Goal: Information Seeking & Learning: Learn about a topic

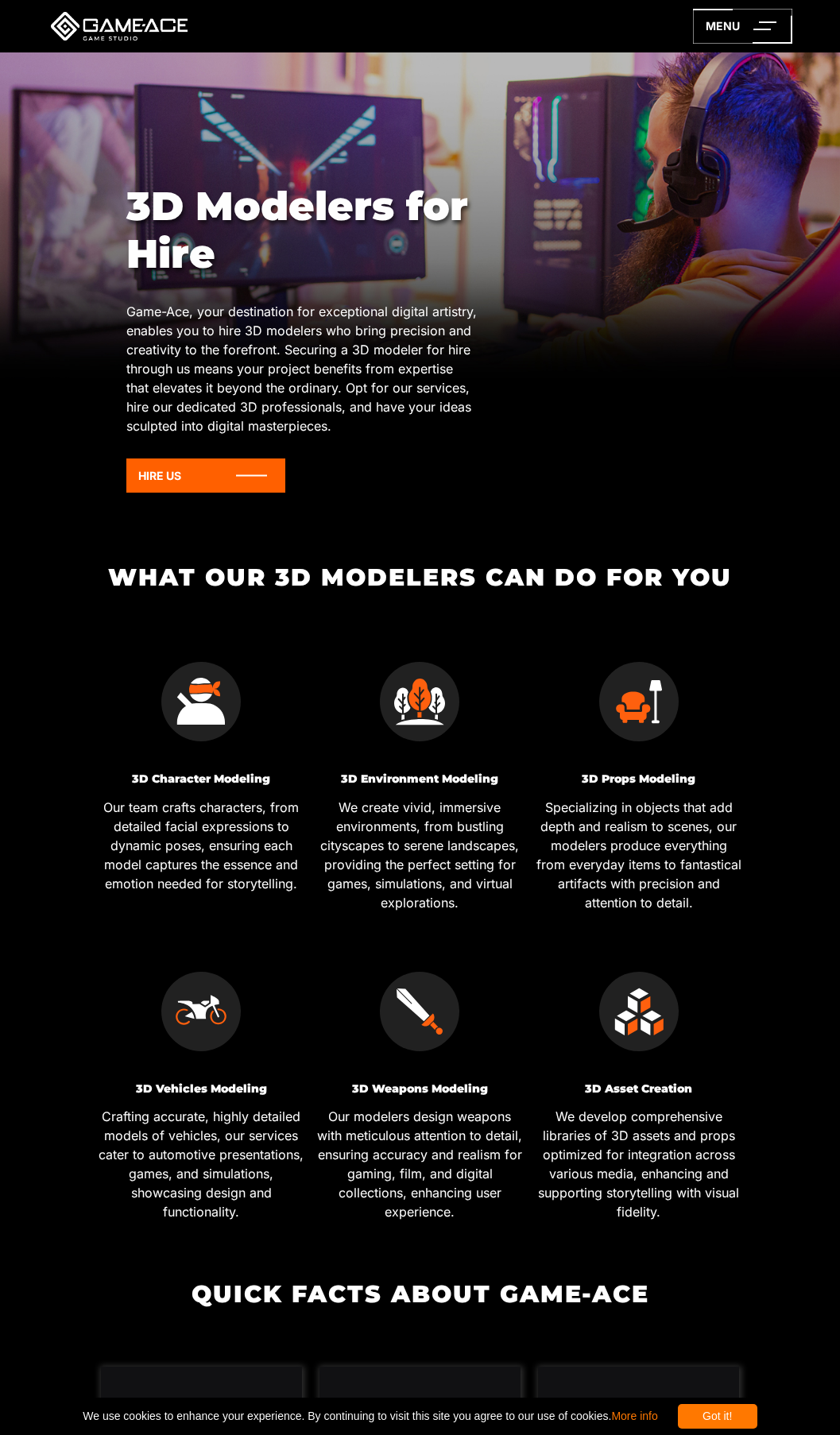
click at [0, 0] on icon at bounding box center [0, 0] width 0 height 0
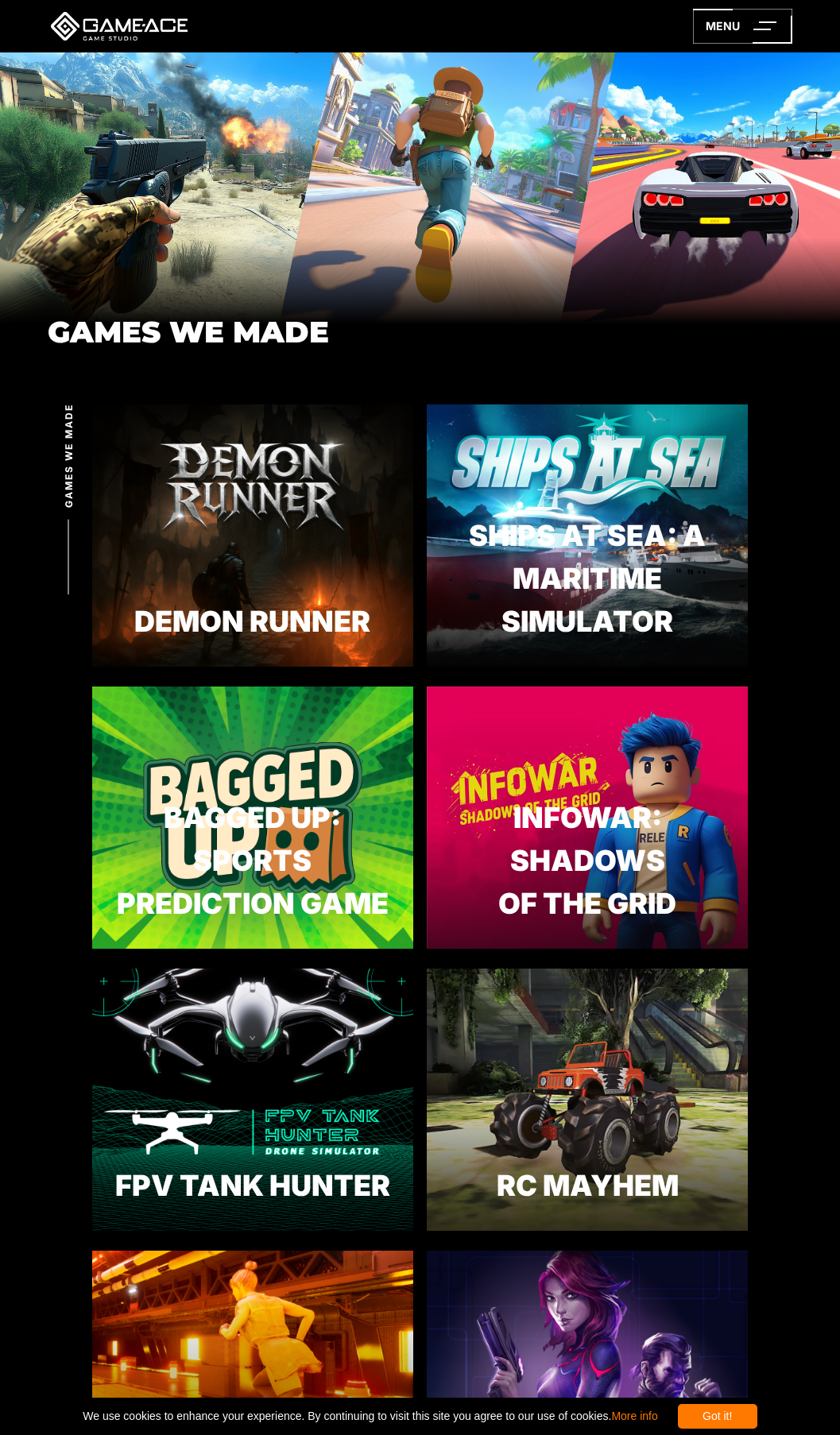
click at [0, 0] on link "2D Game Art Design" at bounding box center [0, 0] width 0 height 0
